Goal: Transaction & Acquisition: Purchase product/service

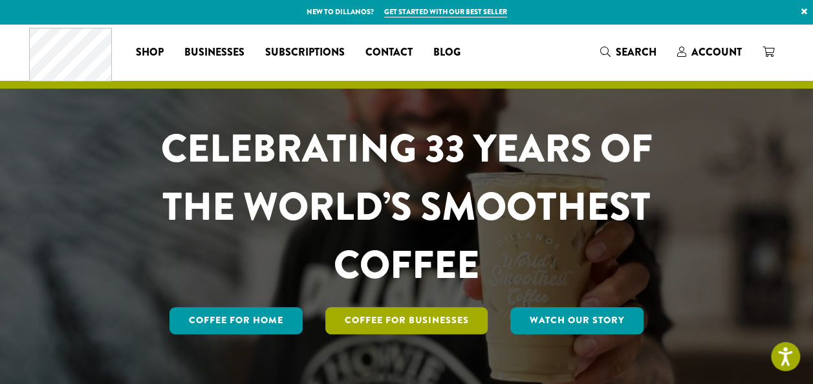
click at [425, 322] on link "Coffee For Businesses" at bounding box center [406, 320] width 163 height 27
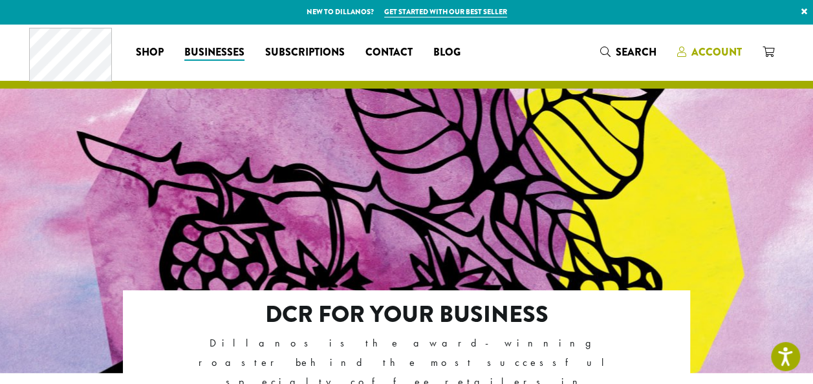
click at [715, 50] on span "Account" at bounding box center [716, 52] width 50 height 15
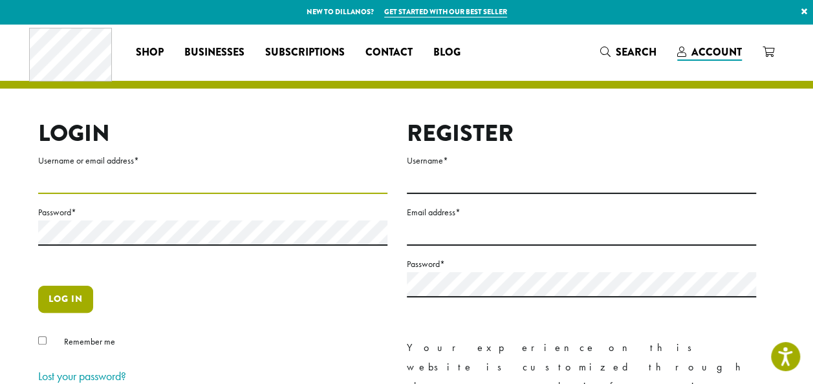
type input "**********"
click at [67, 295] on button "Log in" at bounding box center [65, 299] width 55 height 27
click at [70, 309] on button "Log in" at bounding box center [65, 299] width 55 height 27
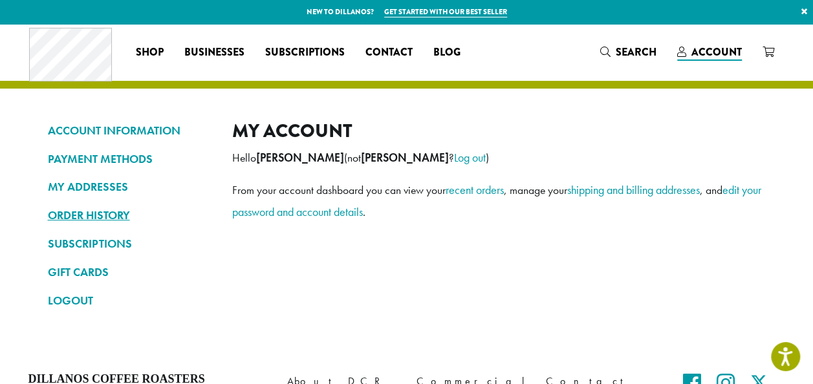
click at [88, 214] on link "ORDER HISTORY" at bounding box center [130, 215] width 165 height 22
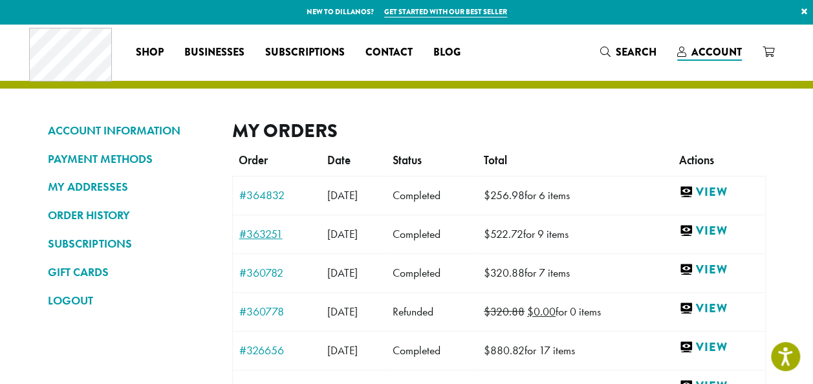
click at [264, 231] on link "#363251" at bounding box center [277, 234] width 76 height 12
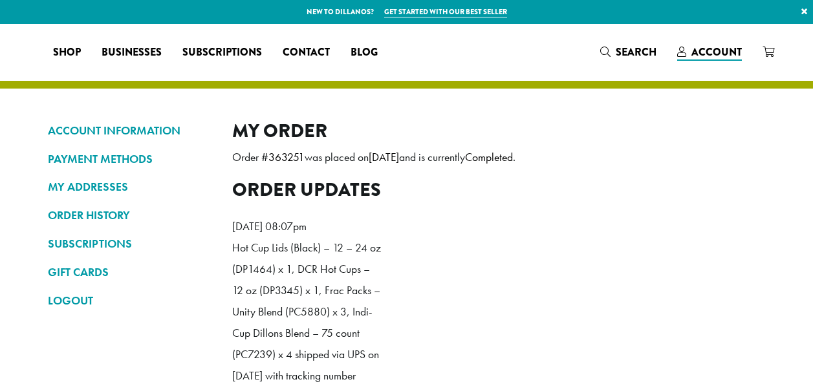
click at [720, 235] on ol "Thursday 7th of August 2025, 08:07pm Hot Cup Lids (Black) – 12 – 24 oz (DP1464)…" at bounding box center [498, 315] width 533 height 219
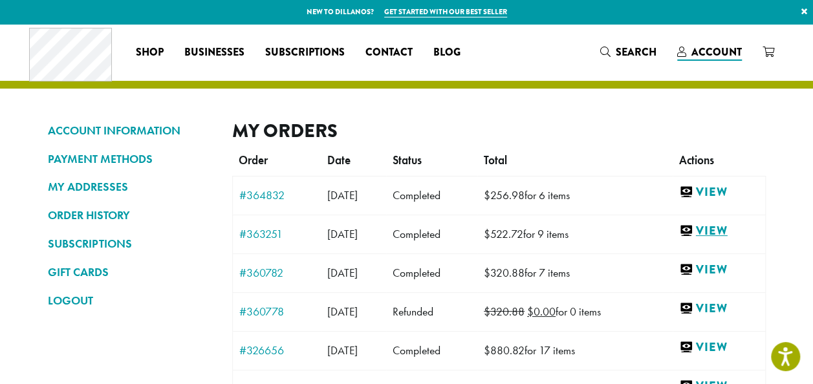
click at [731, 229] on link "View" at bounding box center [719, 231] width 80 height 16
click at [257, 270] on link "#360782" at bounding box center [277, 273] width 76 height 12
click at [727, 268] on link "View" at bounding box center [719, 270] width 80 height 16
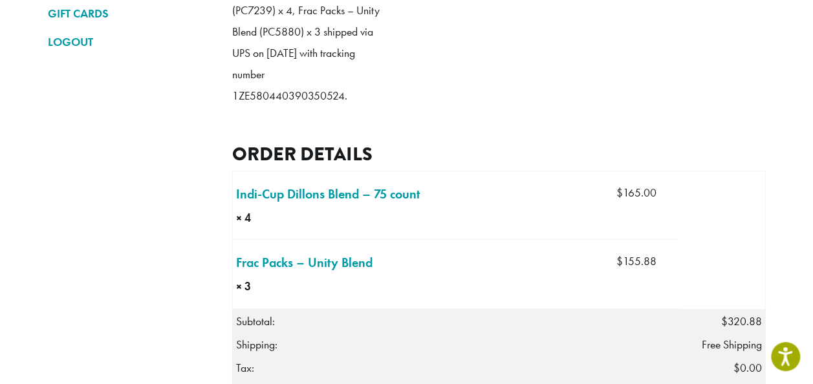
scroll to position [323, 0]
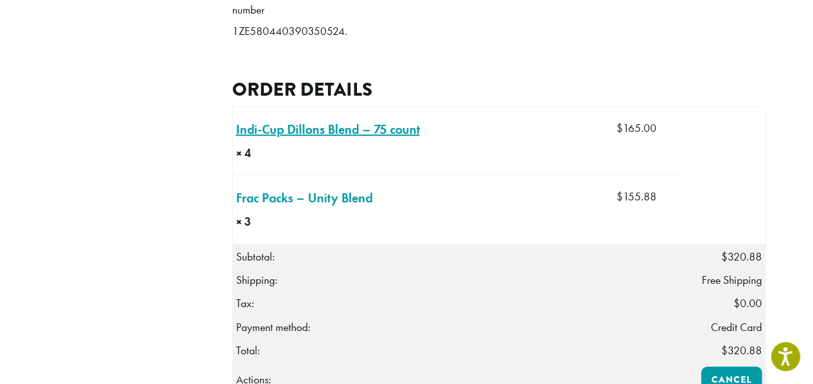
click at [371, 139] on link "Indi-Cup Dillons Blend – 75 count × 4" at bounding box center [328, 129] width 184 height 19
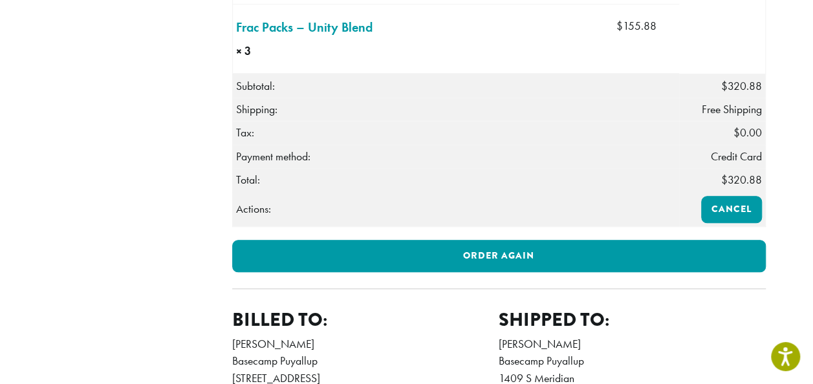
scroll to position [517, 0]
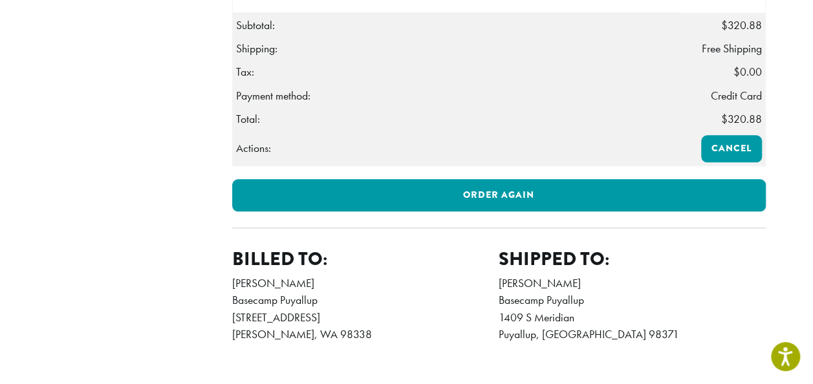
scroll to position [549, 0]
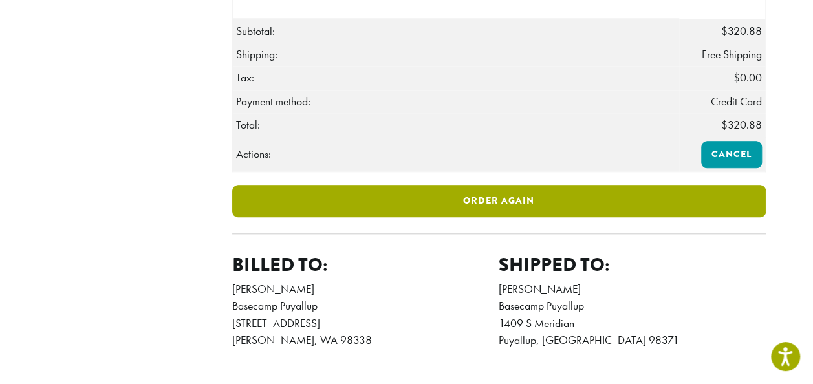
click at [453, 217] on link "Order again" at bounding box center [498, 201] width 533 height 32
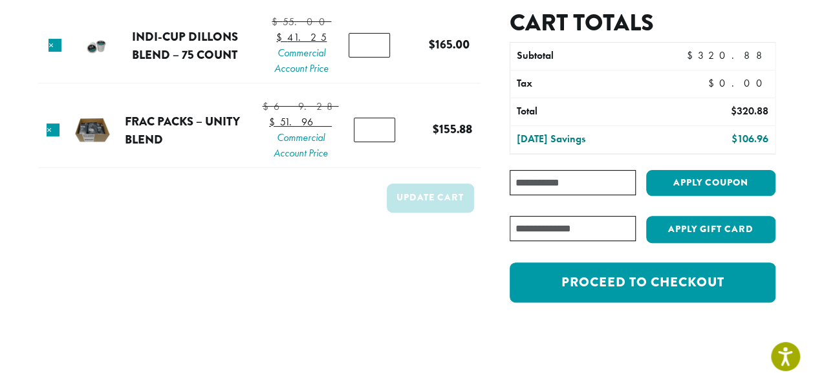
scroll to position [129, 0]
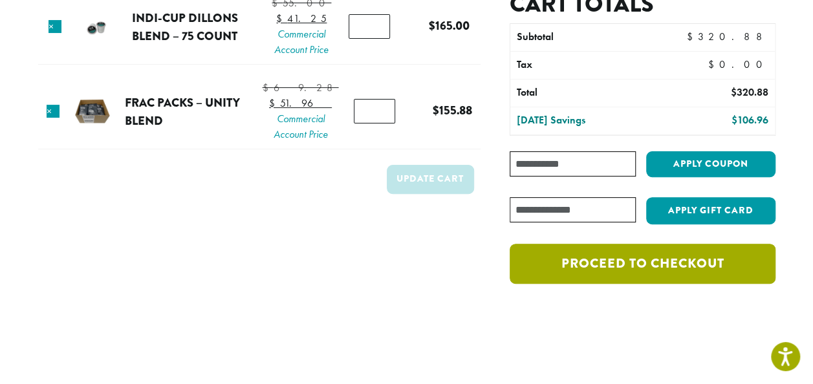
click at [653, 259] on link "Proceed to checkout" at bounding box center [641, 264] width 265 height 40
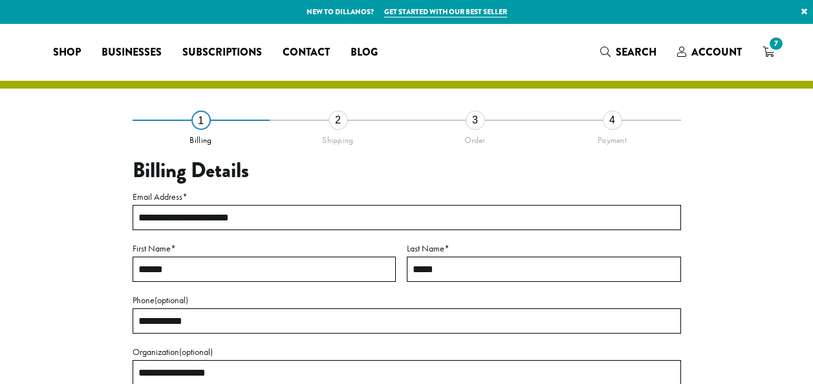
select select "**"
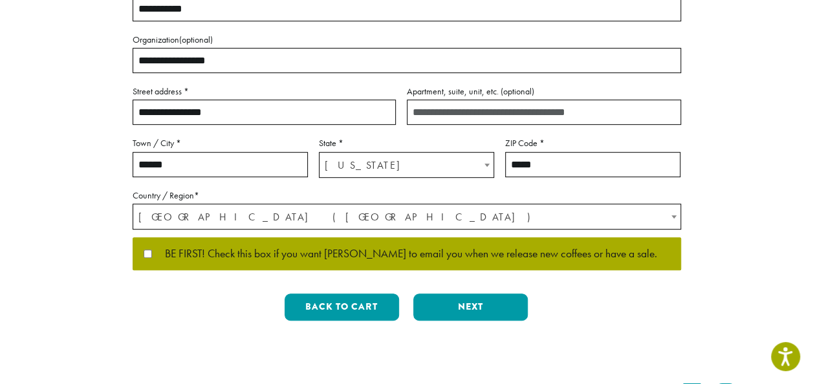
scroll to position [390, 0]
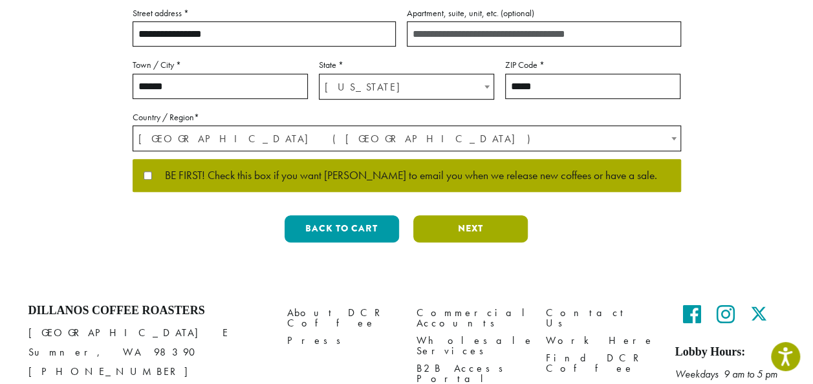
click at [467, 234] on button "Next" at bounding box center [470, 228] width 114 height 27
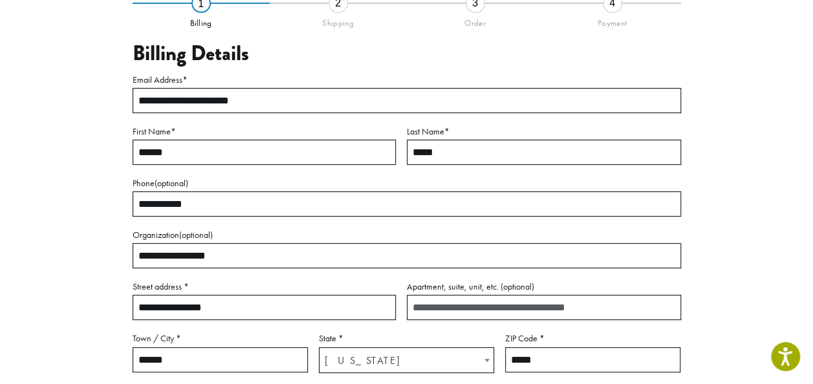
scroll to position [74, 0]
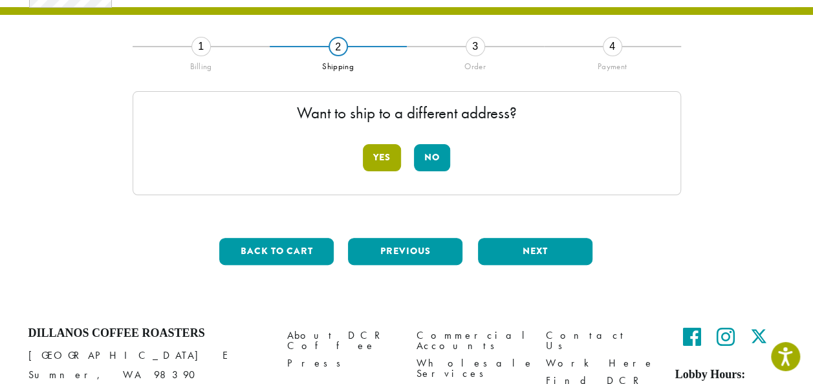
click at [380, 156] on button "Yes" at bounding box center [382, 157] width 38 height 27
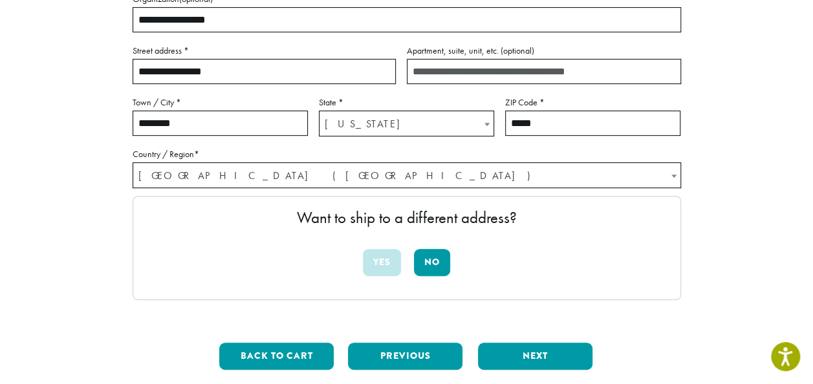
scroll to position [259, 0]
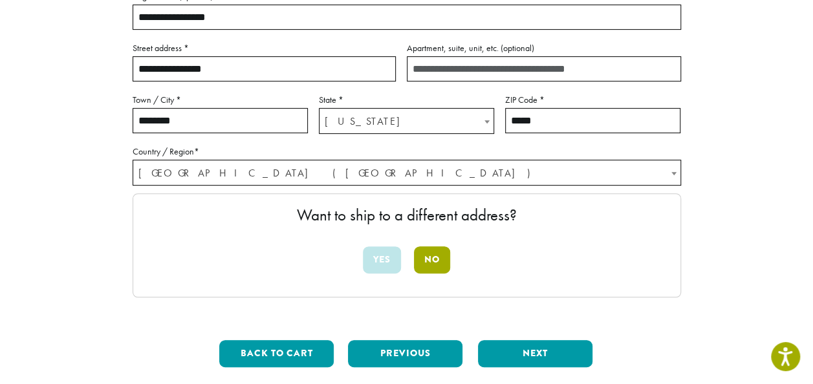
click at [436, 260] on button "No" at bounding box center [432, 259] width 36 height 27
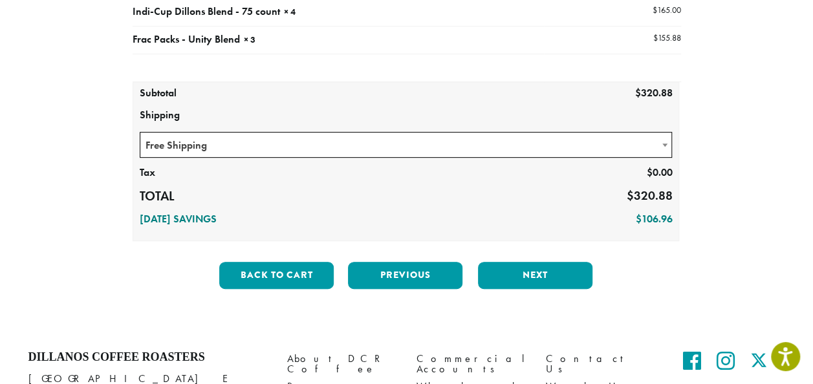
scroll to position [171, 0]
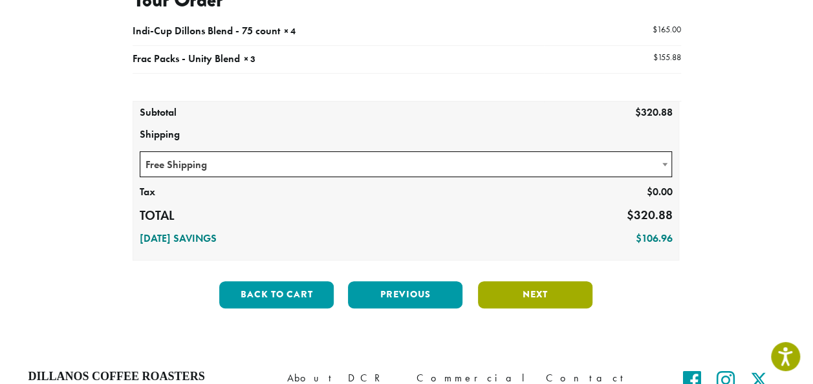
click at [556, 292] on button "Next" at bounding box center [535, 294] width 114 height 27
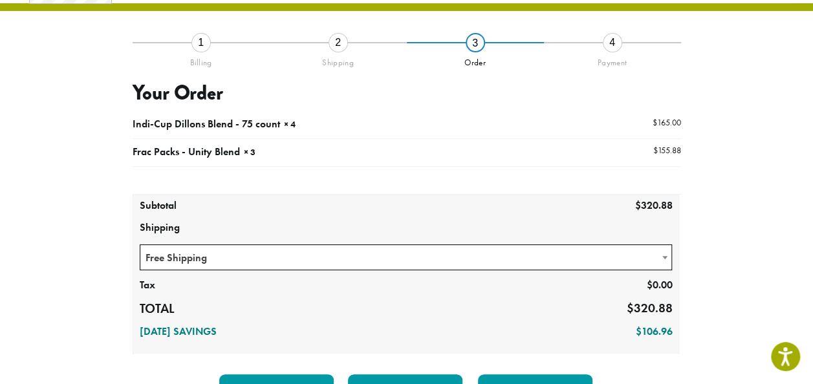
scroll to position [74, 0]
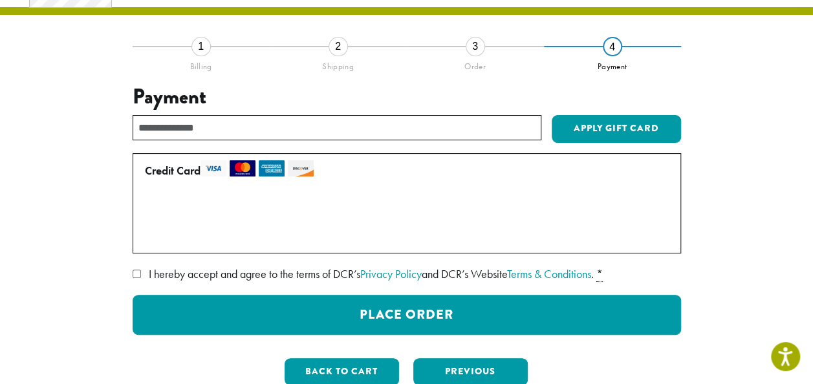
click at [147, 237] on label "Use a new card" at bounding box center [404, 235] width 519 height 21
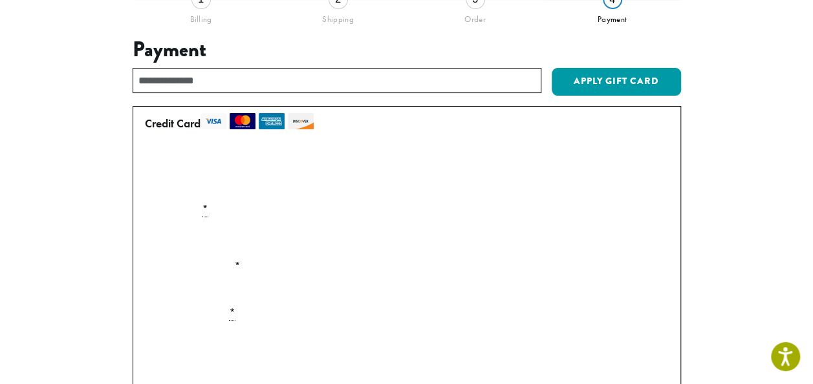
scroll to position [138, 0]
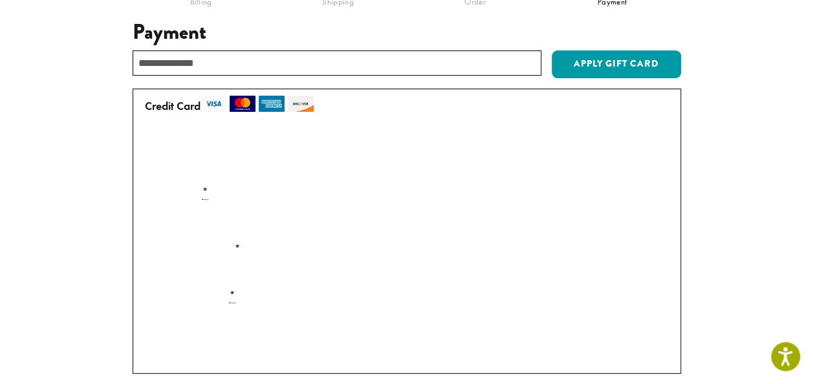
click at [140, 225] on div "Payment Info" at bounding box center [407, 220] width 535 height 36
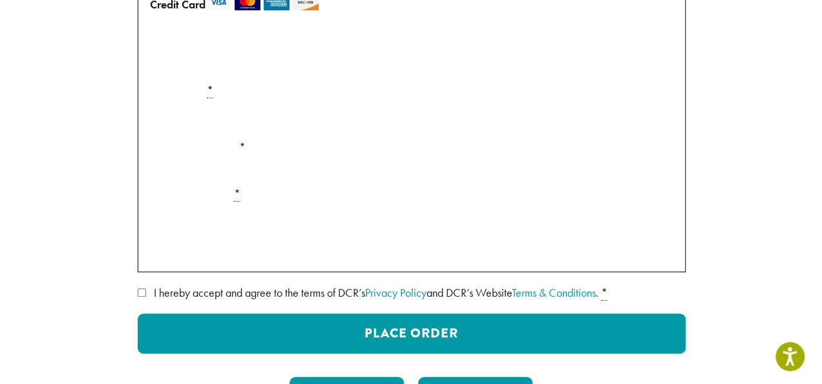
scroll to position [268, 0]
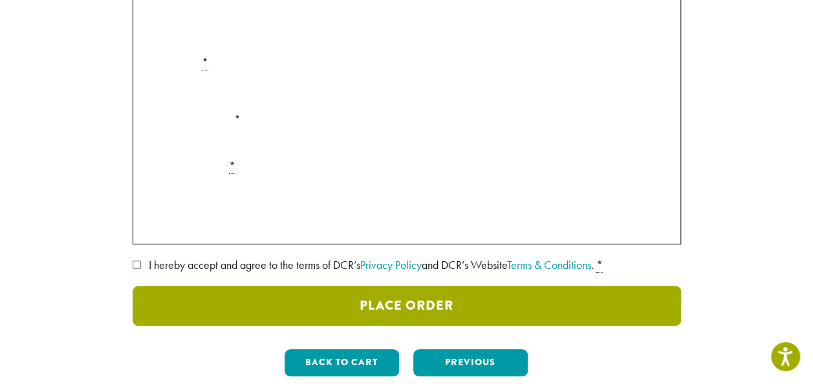
click at [415, 302] on button "Place Order" at bounding box center [407, 306] width 548 height 40
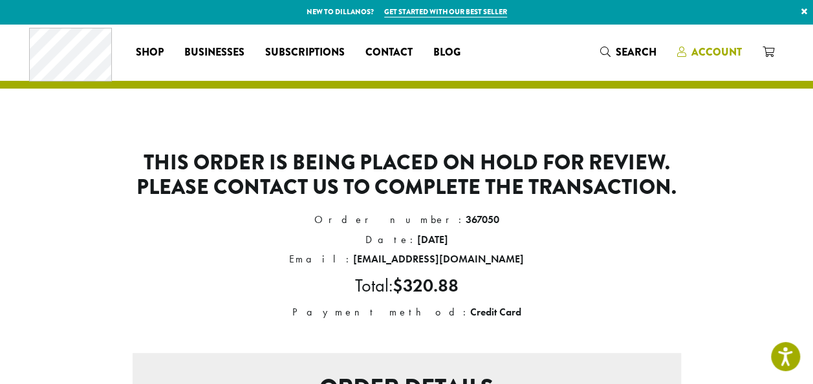
click at [723, 49] on span "Account" at bounding box center [716, 52] width 50 height 15
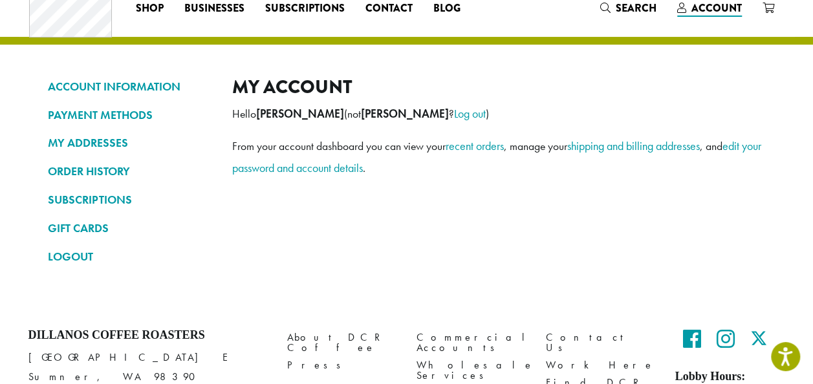
scroll to position [65, 0]
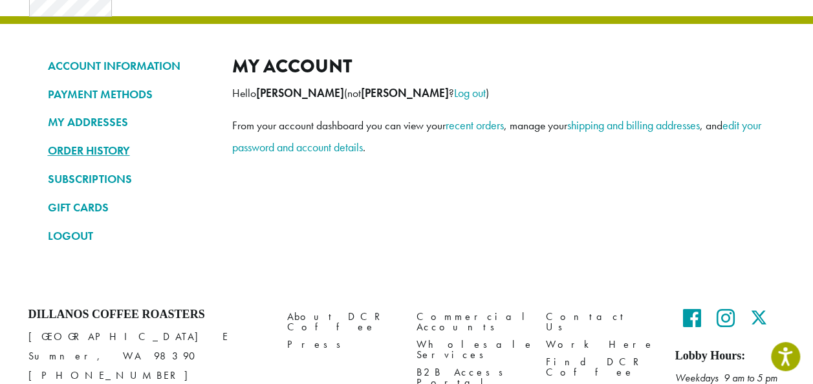
click at [101, 151] on link "ORDER HISTORY" at bounding box center [130, 151] width 165 height 22
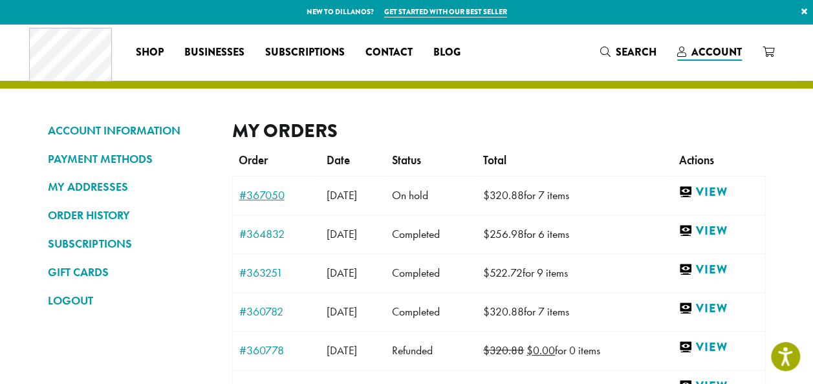
click at [265, 193] on link "#367050" at bounding box center [276, 195] width 75 height 12
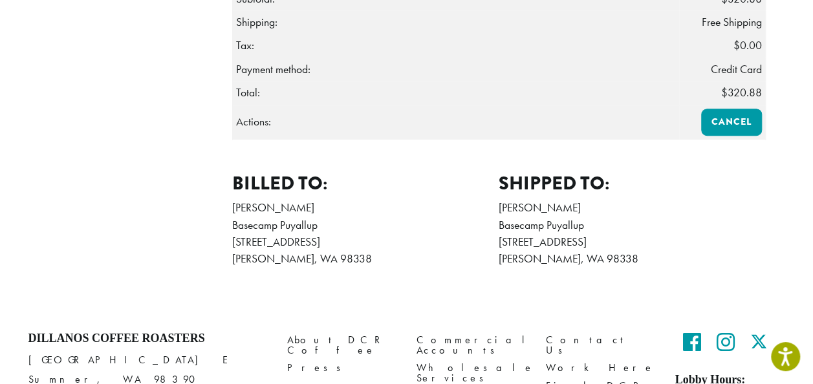
scroll to position [388, 0]
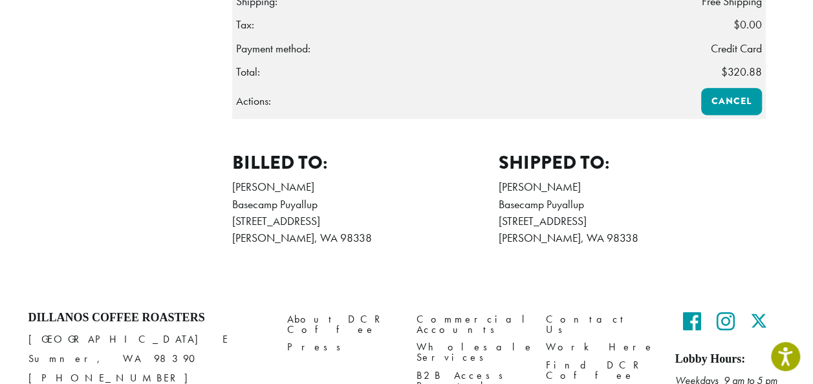
click at [529, 213] on address "[PERSON_NAME] Basecamp Puyallup [STREET_ADDRESS][PERSON_NAME] 12536046233" at bounding box center [631, 212] width 267 height 69
click at [414, 179] on address "Daniel Casey Basecamp Puyallup 24909 80th Ave E Graham, WA 98338 12536046233 ki…" at bounding box center [365, 212] width 267 height 69
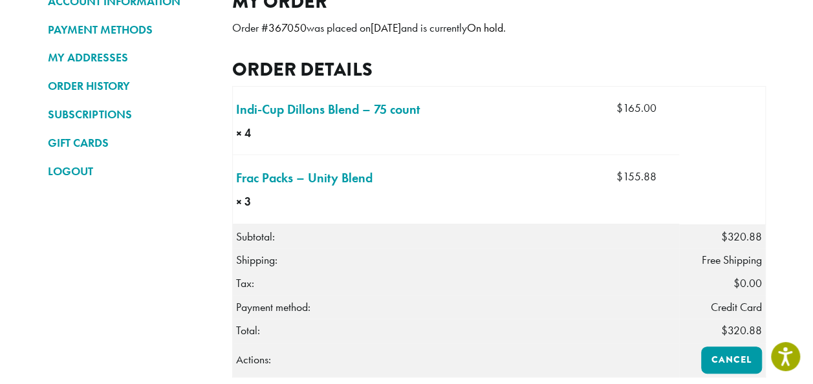
scroll to position [0, 0]
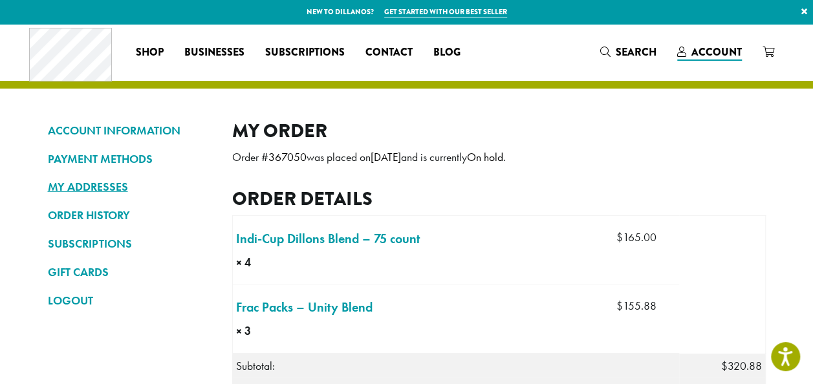
click at [92, 187] on link "MY ADDRESSES" at bounding box center [130, 187] width 165 height 22
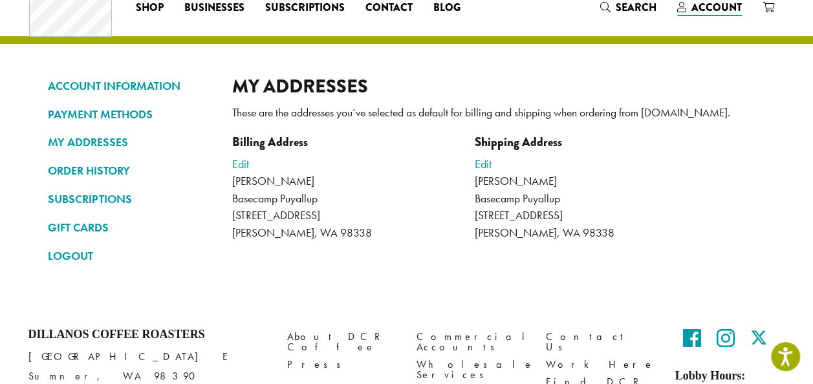
scroll to position [65, 0]
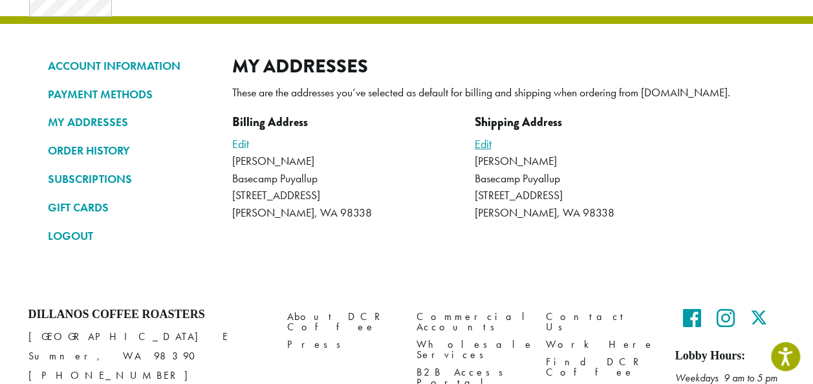
click at [487, 149] on link "Edit" at bounding box center [483, 143] width 17 height 15
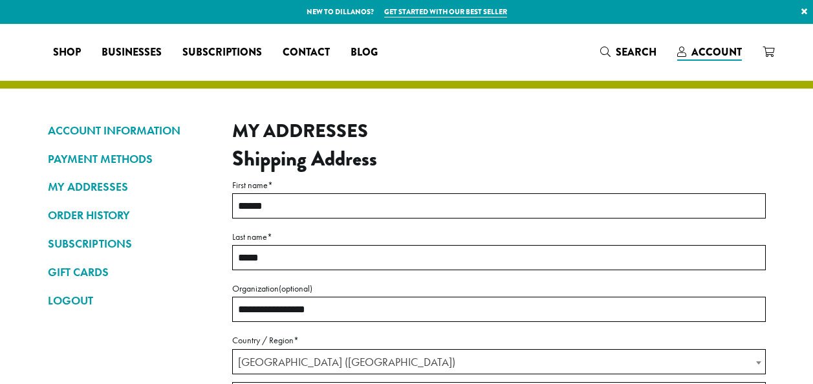
select select "**"
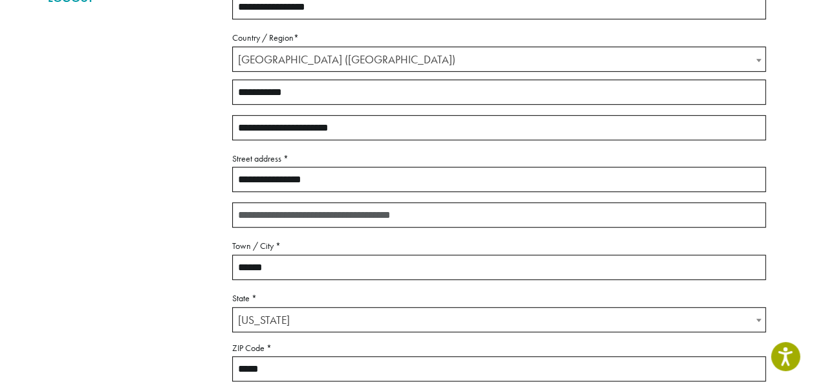
scroll to position [323, 0]
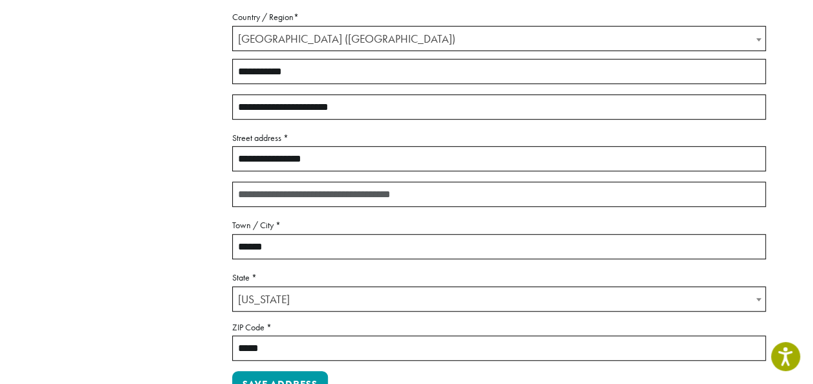
click at [341, 162] on input "**********" at bounding box center [498, 158] width 533 height 25
type input "*"
type input "**********"
click at [281, 249] on input "******" at bounding box center [498, 246] width 533 height 25
type input "*"
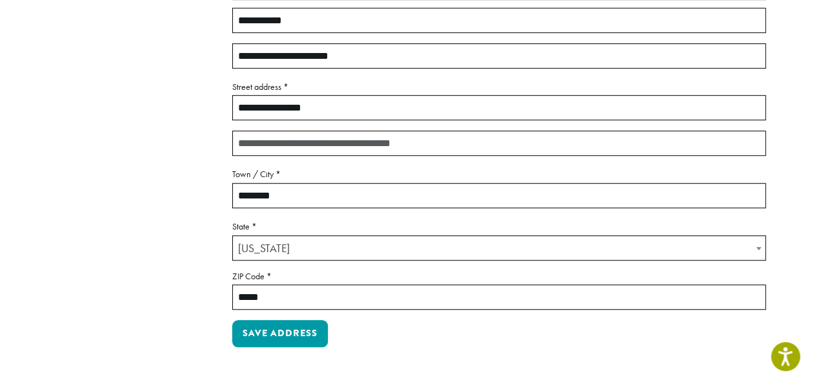
scroll to position [517, 0]
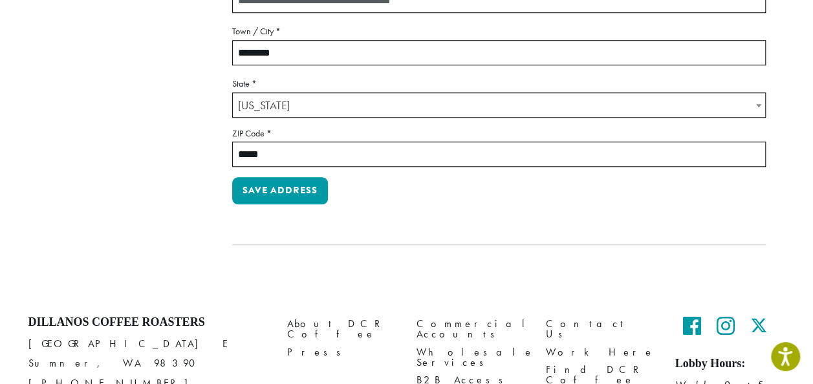
type input "********"
click at [277, 151] on input "*****" at bounding box center [498, 154] width 533 height 25
type input "*****"
click at [259, 191] on button "Save address" at bounding box center [280, 190] width 96 height 27
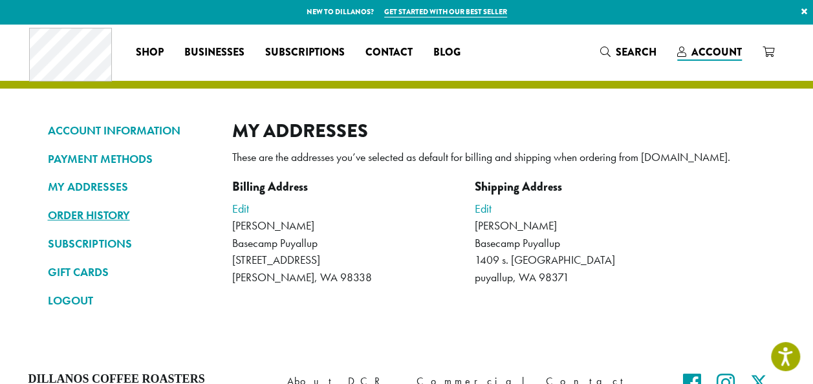
click at [93, 212] on link "ORDER HISTORY" at bounding box center [130, 215] width 165 height 22
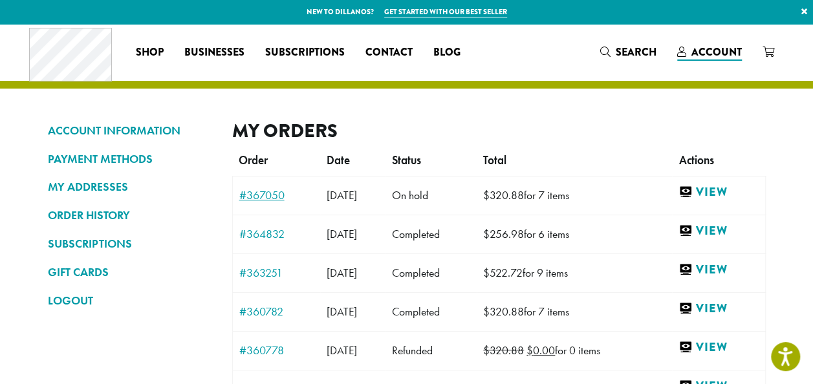
click at [259, 197] on link "#367050" at bounding box center [276, 195] width 75 height 12
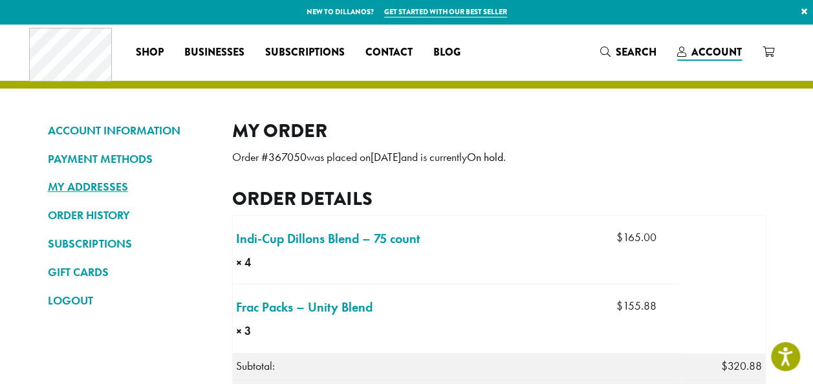
click at [79, 186] on link "MY ADDRESSES" at bounding box center [130, 187] width 165 height 22
